Goal: Information Seeking & Learning: Learn about a topic

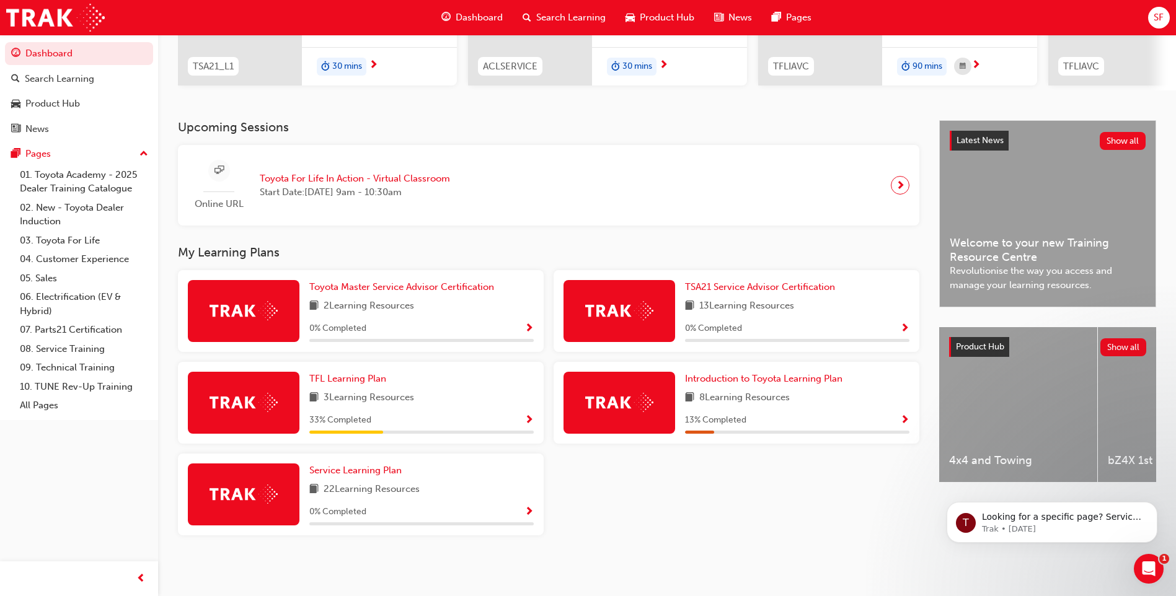
click at [476, 418] on div "33 % Completed" at bounding box center [421, 420] width 224 height 15
click at [534, 420] on div "TFL Learning Plan 3 Learning Resources 33 % Completed" at bounding box center [361, 403] width 366 height 82
click at [311, 405] on span "book-icon" at bounding box center [313, 398] width 9 height 15
click at [318, 400] on span "book-icon" at bounding box center [313, 398] width 9 height 15
click at [528, 415] on span "Show Progress" at bounding box center [528, 420] width 9 height 11
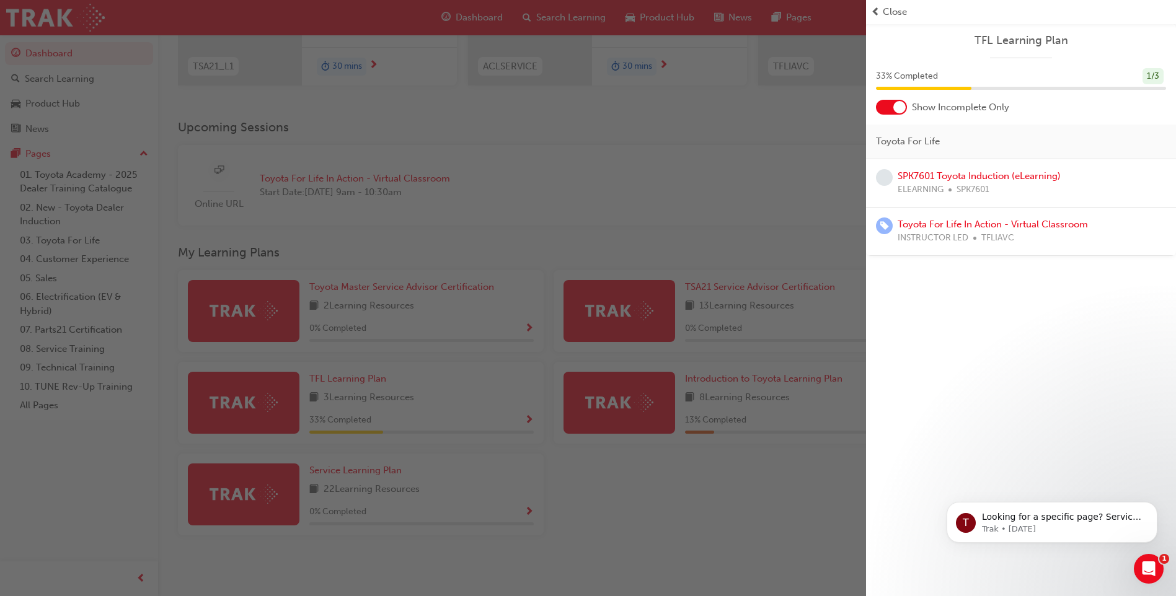
click at [896, 106] on div at bounding box center [899, 107] width 12 height 12
click at [694, 189] on div "button" at bounding box center [433, 298] width 866 height 596
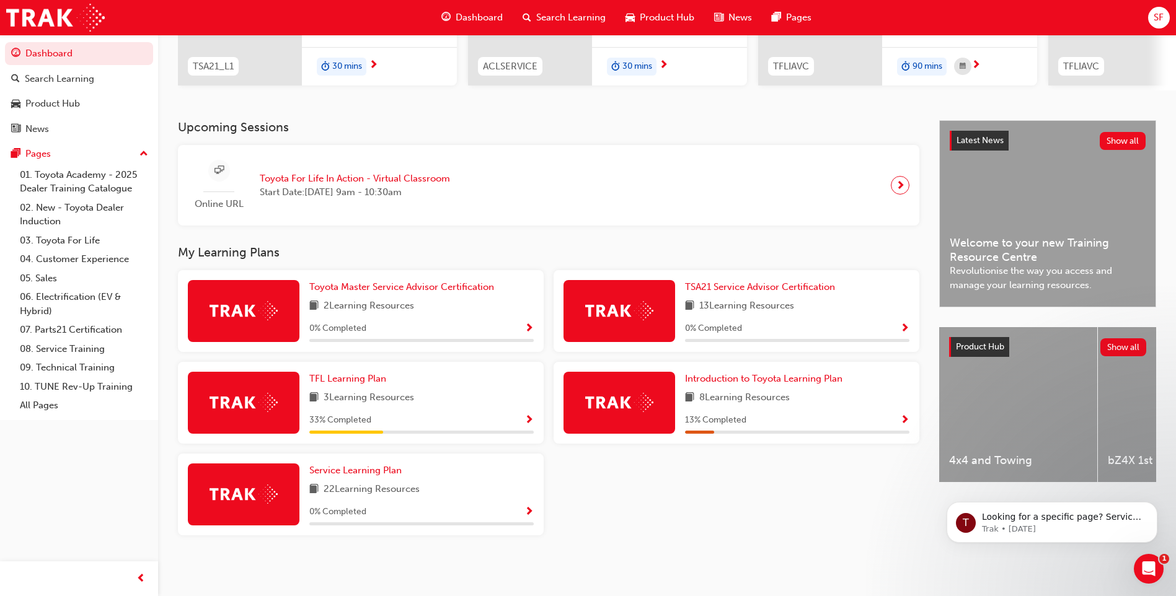
click at [909, 417] on span "Show Progress" at bounding box center [904, 420] width 9 height 11
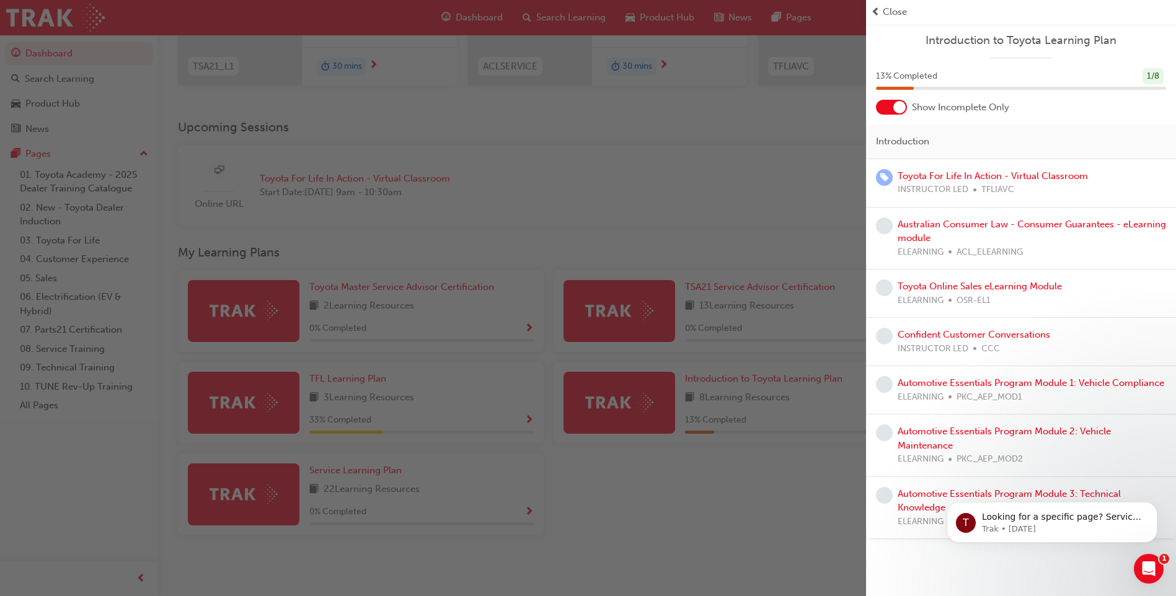
click at [892, 110] on div at bounding box center [891, 107] width 31 height 15
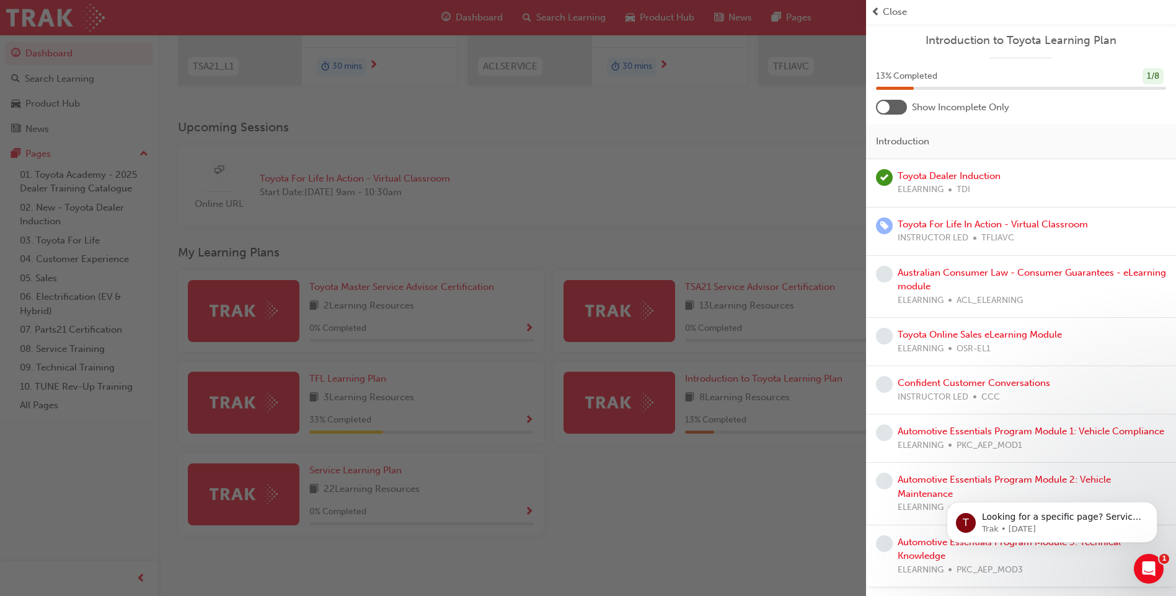
click at [733, 166] on div "button" at bounding box center [433, 298] width 866 height 596
